Goal: Find specific page/section: Find specific page/section

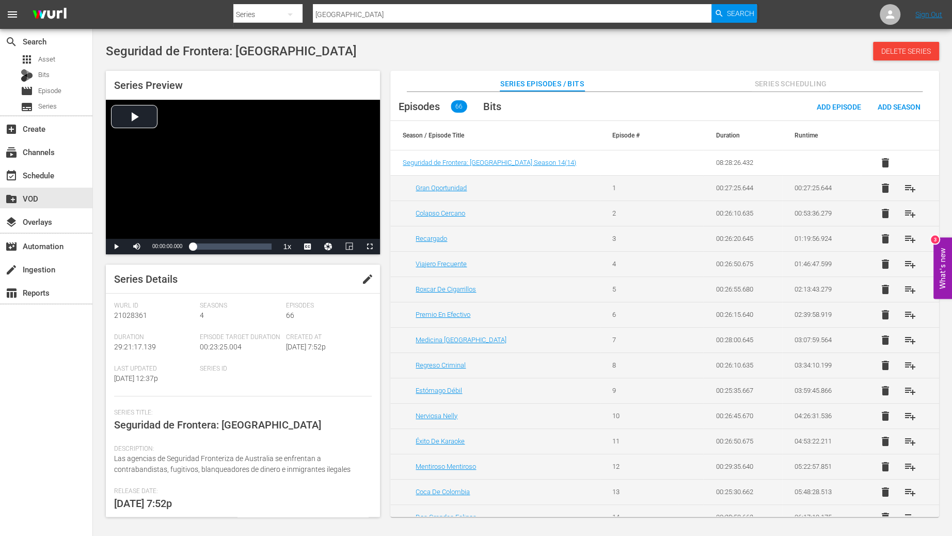
click at [345, 20] on input "[GEOGRAPHIC_DATA]" at bounding box center [512, 14] width 399 height 25
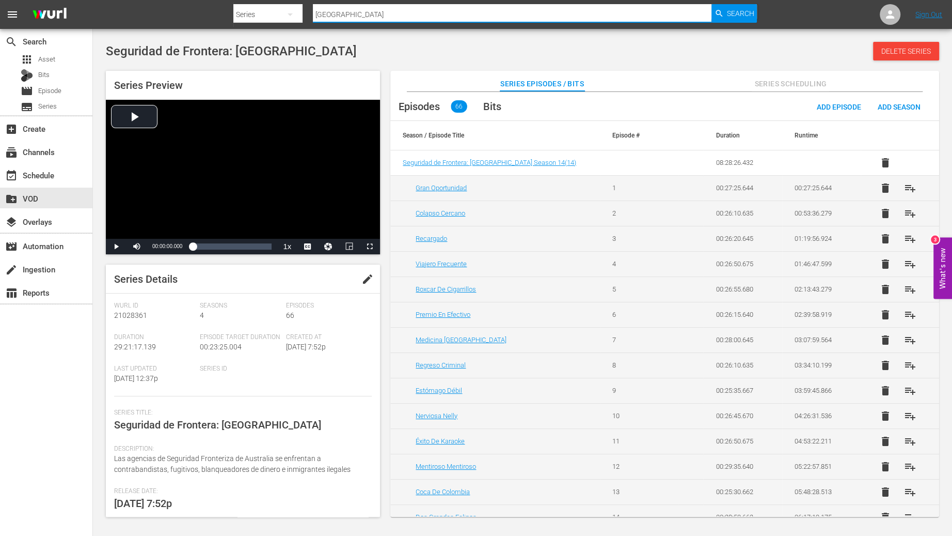
click at [345, 20] on input "[GEOGRAPHIC_DATA]" at bounding box center [512, 14] width 399 height 25
click at [281, 17] on button "button" at bounding box center [290, 14] width 25 height 25
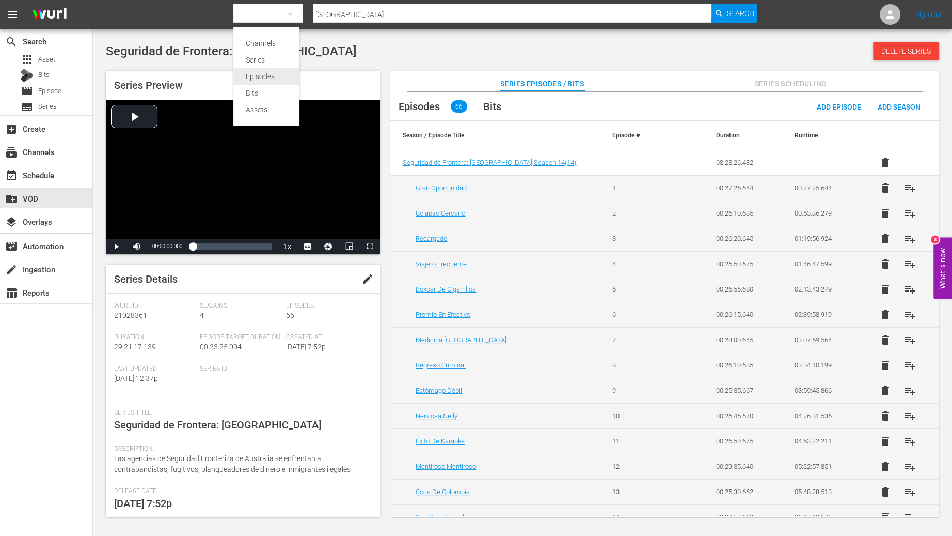
click at [262, 83] on div "Episodes" at bounding box center [266, 76] width 41 height 17
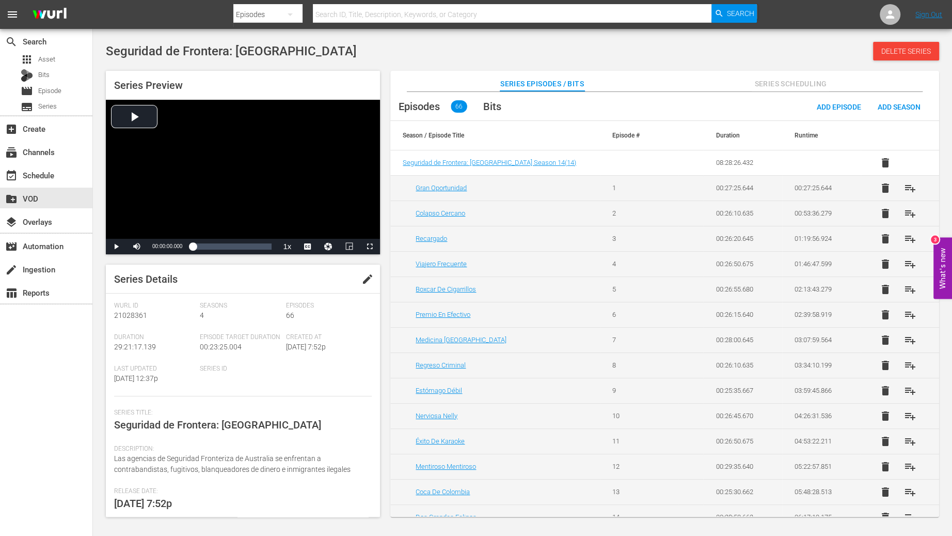
click at [327, 14] on input "text" at bounding box center [512, 14] width 399 height 25
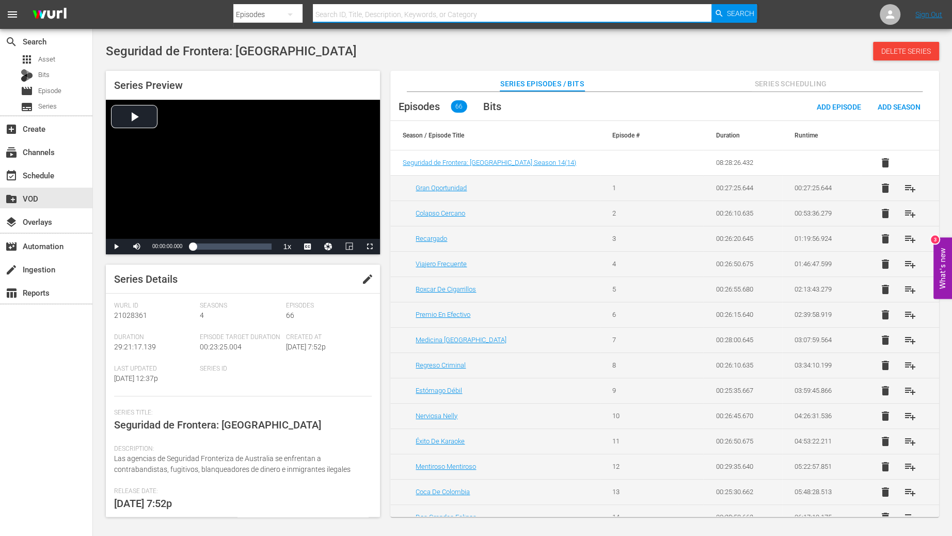
paste input "Needle in a Haystack s15e19"
type input "Needle in a Haystack s15e19"
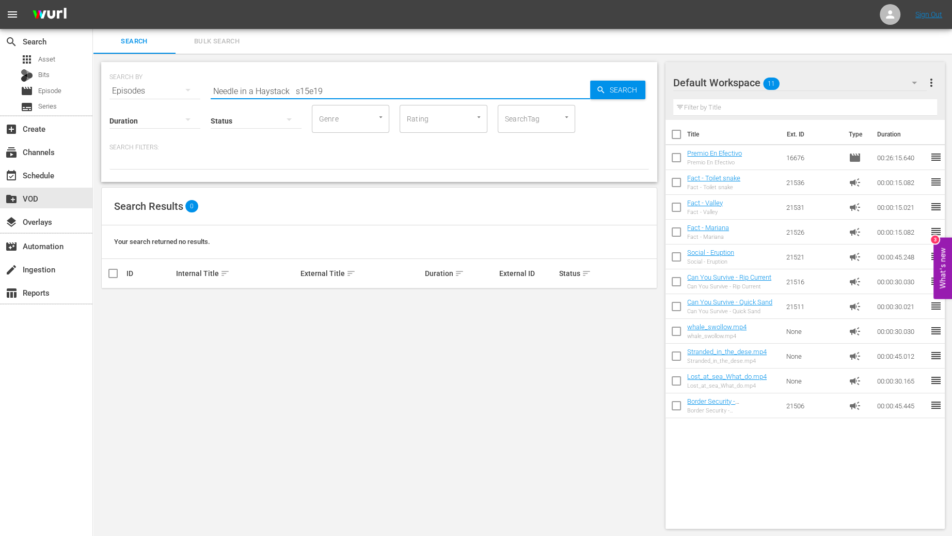
drag, startPoint x: 294, startPoint y: 91, endPoint x: 403, endPoint y: 97, distance: 108.6
click at [393, 98] on div "Search ID, Title, Description, Keywords, or Category Needle in a Haystack s15e19" at bounding box center [401, 91] width 380 height 25
type input "Needle in a Haystack"
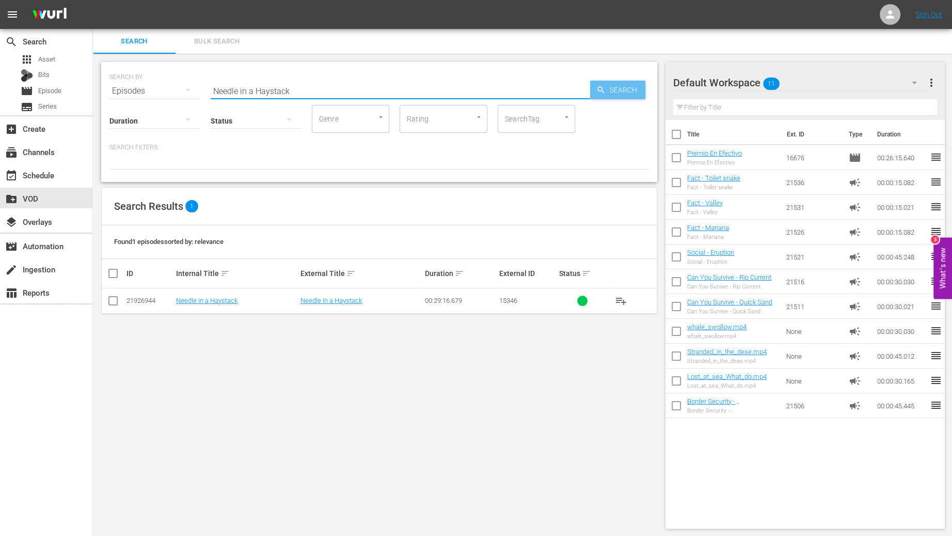
click at [617, 91] on span "Search" at bounding box center [626, 90] width 40 height 19
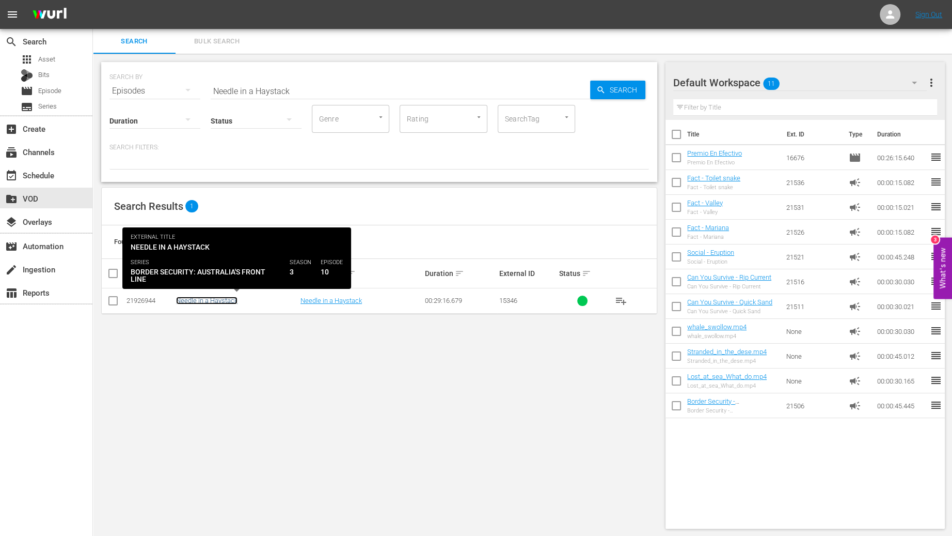
click at [207, 301] on link "Needle in a Haystack" at bounding box center [206, 300] width 61 height 8
